Goal: Transaction & Acquisition: Register for event/course

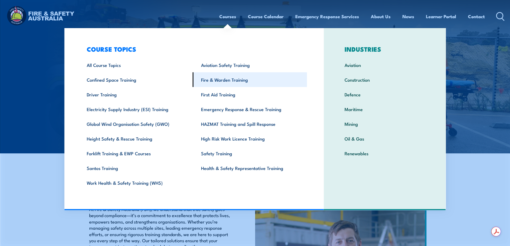
click at [221, 80] on link "Fire & Warden Training" at bounding box center [250, 79] width 114 height 15
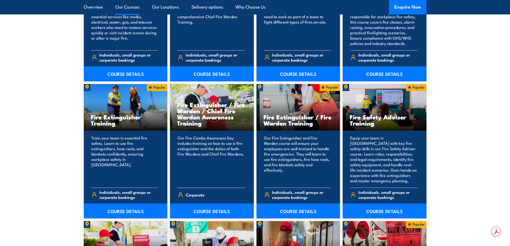
scroll to position [642, 0]
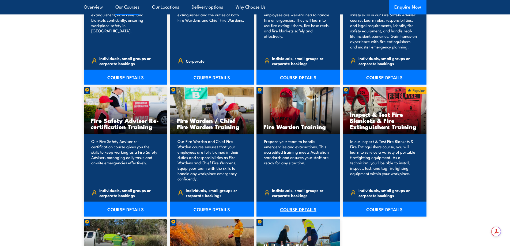
click at [296, 209] on link "COURSE DETAILS" at bounding box center [298, 208] width 84 height 15
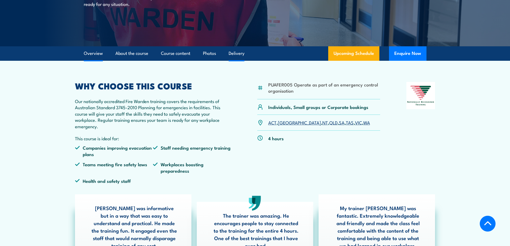
scroll to position [134, 0]
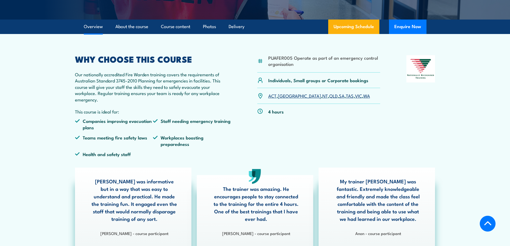
click at [329, 95] on link "QLD" at bounding box center [333, 95] width 8 height 6
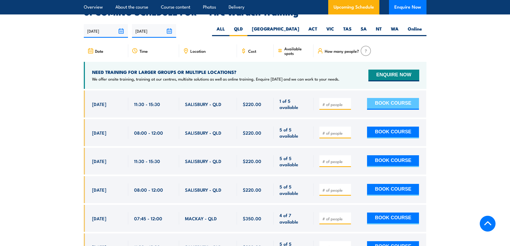
click at [396, 98] on button "BOOK COURSE" at bounding box center [393, 104] width 52 height 12
type input "1"
click at [347, 102] on input "1" at bounding box center [335, 104] width 27 height 5
click at [388, 98] on button "BOOK COURSE" at bounding box center [393, 104] width 52 height 12
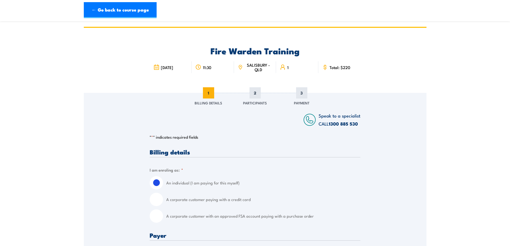
scroll to position [134, 0]
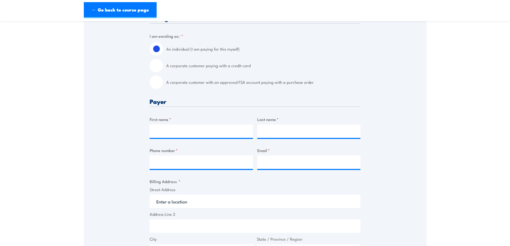
click at [159, 64] on input "A corporate customer paying with a credit card" at bounding box center [156, 65] width 13 height 13
radio input "true"
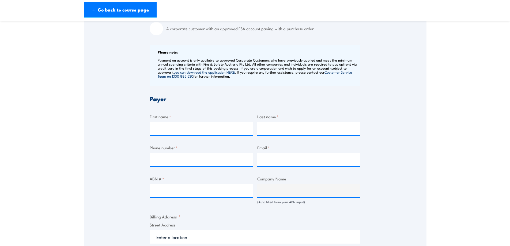
scroll to position [214, 0]
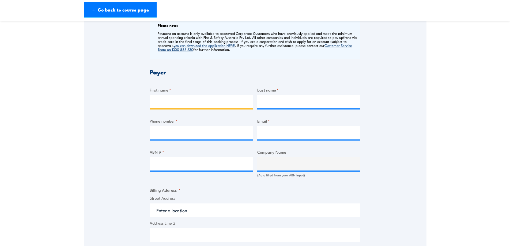
click at [164, 101] on input "First name *" at bounding box center [201, 101] width 103 height 13
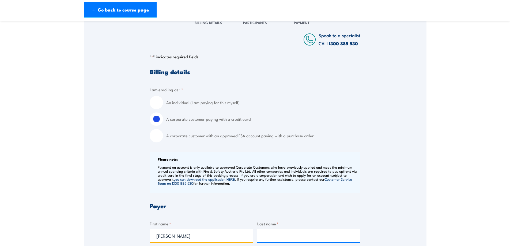
type input "Brett"
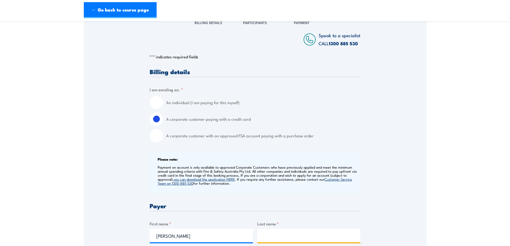
drag, startPoint x: 268, startPoint y: 238, endPoint x: 278, endPoint y: 236, distance: 10.6
click at [273, 237] on input "Last name *" at bounding box center [308, 235] width 103 height 13
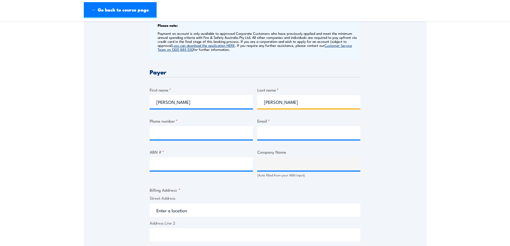
scroll to position [268, 0]
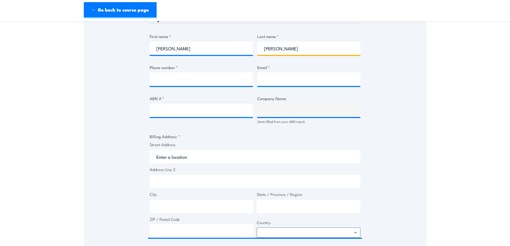
type input "Sharland"
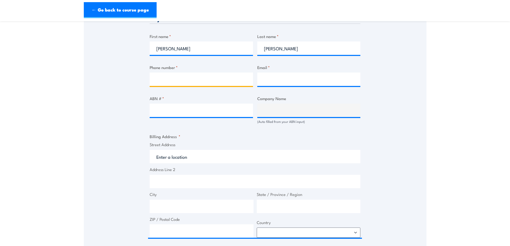
click at [188, 79] on input "Phone number *" at bounding box center [201, 78] width 103 height 13
type input "0429 901 477"
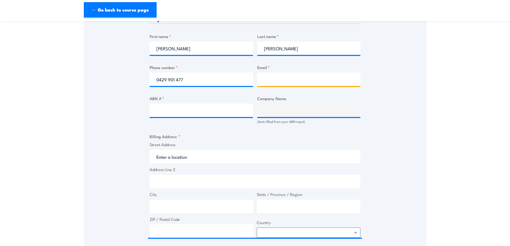
click at [266, 77] on input "Email *" at bounding box center [308, 78] width 103 height 13
type input "Brettsharland@nugrow.com.au"
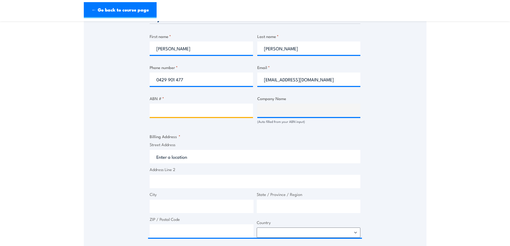
click at [197, 111] on input "ABN # *" at bounding box center [201, 110] width 103 height 13
type input "88 151 756 517"
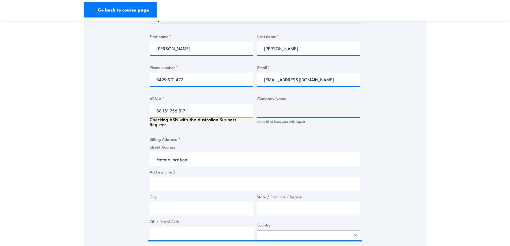
type input "NUGROW HOLDINGS PTY LTD"
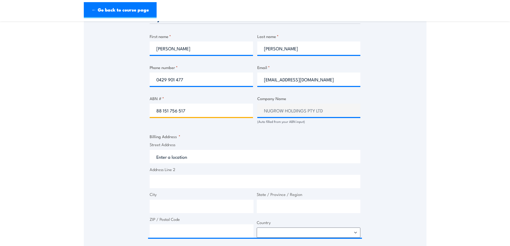
type input "88 151 756 517"
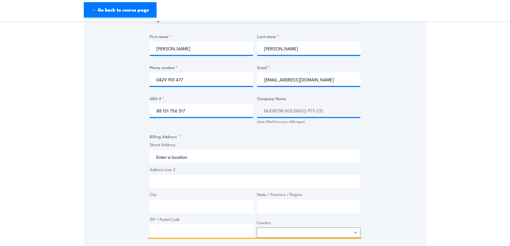
click at [178, 155] on input "Street Address" at bounding box center [255, 156] width 211 height 13
click at [169, 158] on input "Street Address" at bounding box center [255, 156] width 211 height 13
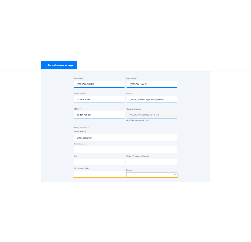
scroll to position [267, 0]
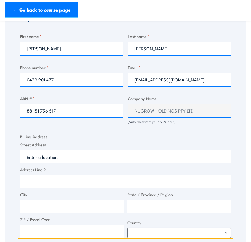
drag, startPoint x: 29, startPoint y: 157, endPoint x: 32, endPoint y: 156, distance: 2.8
click at [30, 157] on input "Street Address" at bounding box center [125, 156] width 211 height 13
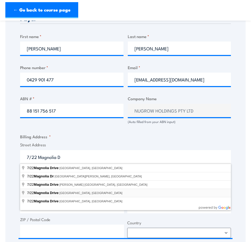
type input "7/22 Magnolia Drive, Brookwater QLD, Australia"
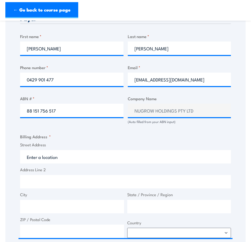
type input "22 Magnolia Dr"
type input "Brookwater"
type input "Queensland"
type input "4300"
select select "Australia"
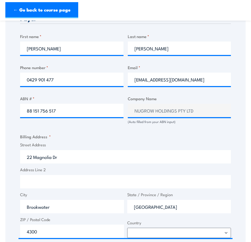
scroll to position [374, 0]
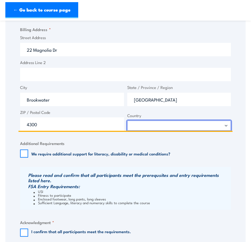
click at [136, 125] on select "Afghanistan Albania Algeria American Samoa Andorra Angola Anguilla Antarctica A…" at bounding box center [179, 125] width 104 height 10
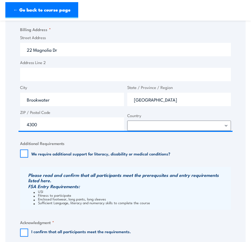
click at [56, 143] on legend "Additional Requirements" at bounding box center [42, 143] width 44 height 6
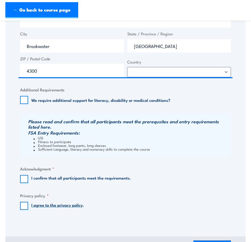
scroll to position [454, 0]
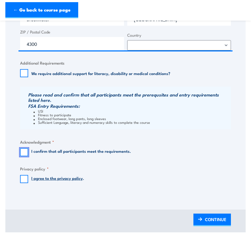
click at [24, 151] on input "I confirm that all participants meet the requirements." at bounding box center [24, 152] width 8 height 8
checkbox input "true"
click at [26, 178] on input "I agree to the privacy policy ." at bounding box center [24, 179] width 8 height 8
checkbox input "true"
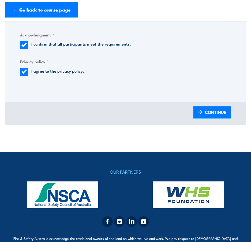
click at [210, 110] on span "CONTINUE" at bounding box center [215, 112] width 21 height 14
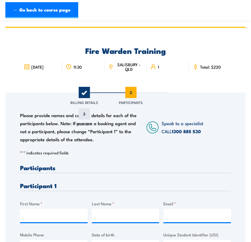
scroll to position [107, 0]
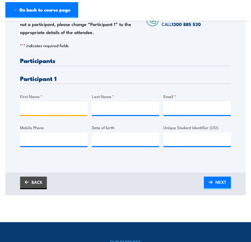
click at [43, 110] on input "First Name *" at bounding box center [53, 107] width 67 height 13
type input "Lynda"
drag, startPoint x: 98, startPoint y: 108, endPoint x: 115, endPoint y: 104, distance: 16.7
click at [103, 107] on input "Last Name *" at bounding box center [125, 107] width 67 height 13
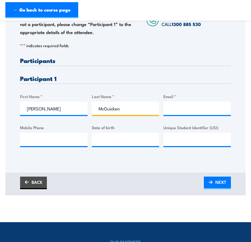
type input "McGuicken"
click at [171, 107] on input "Email *" at bounding box center [196, 107] width 67 height 13
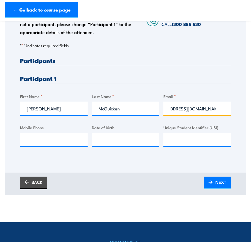
scroll to position [0, 21]
type input "lyndaMcGuicken@nugrow.com.au"
drag, startPoint x: 174, startPoint y: 139, endPoint x: 164, endPoint y: 132, distance: 12.5
click at [174, 138] on input "Unique Student Identifier (USI)" at bounding box center [196, 138] width 67 height 13
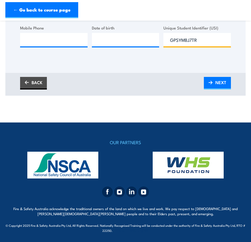
scroll to position [126, 0]
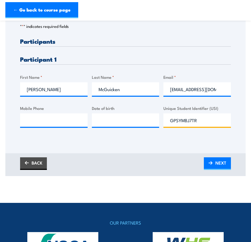
type input "GPSYMBJ7TR"
click at [190, 89] on input "lyndaMcGuicken@nugrow.com.au" at bounding box center [196, 88] width 67 height 13
click at [215, 162] on link "NEXT" at bounding box center [217, 163] width 27 height 13
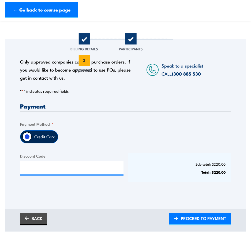
scroll to position [80, 0]
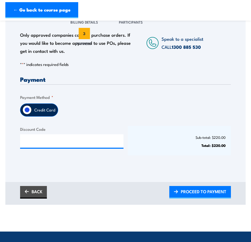
click at [194, 190] on span "PROCEED TO PAYMENT" at bounding box center [203, 191] width 45 height 14
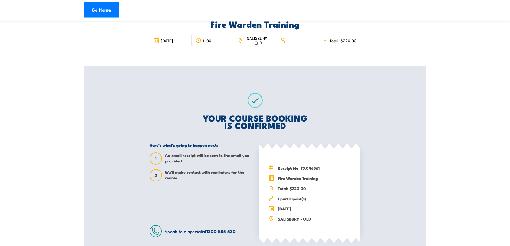
scroll to position [54, 0]
